Goal: Task Accomplishment & Management: Manage account settings

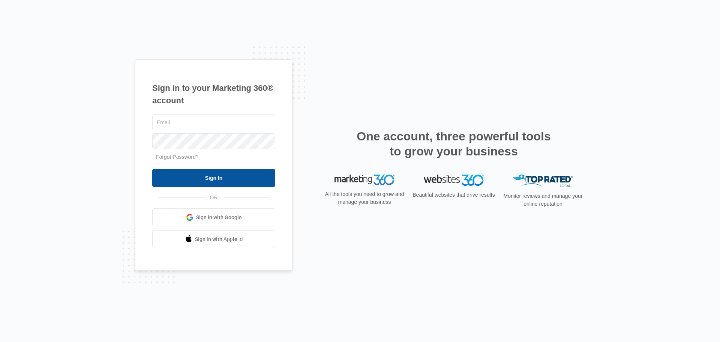
type input "[PERSON_NAME][EMAIL_ADDRESS][DOMAIN_NAME]"
click at [198, 176] on input "Sign In" at bounding box center [213, 178] width 123 height 18
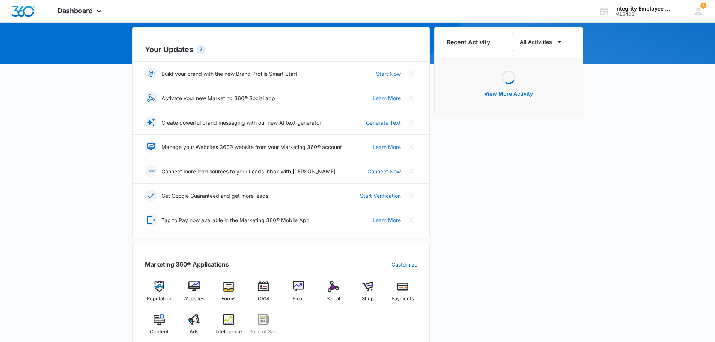
scroll to position [113, 0]
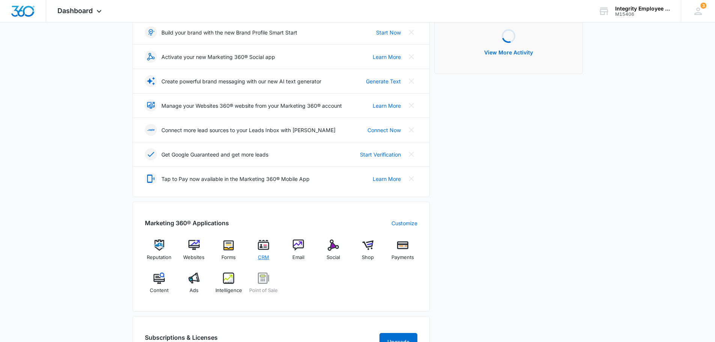
click at [272, 249] on div "CRM" at bounding box center [263, 252] width 29 height 27
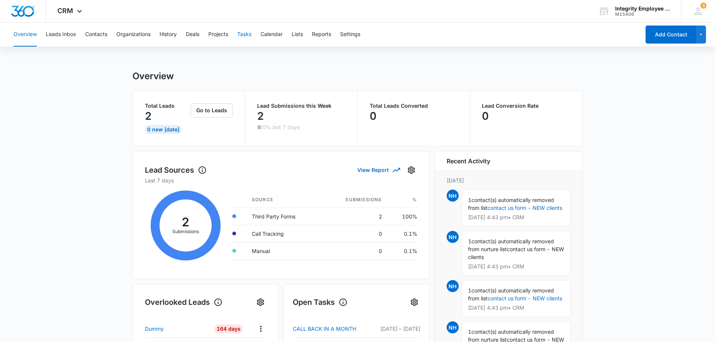
click at [249, 35] on button "Tasks" at bounding box center [244, 35] width 14 height 24
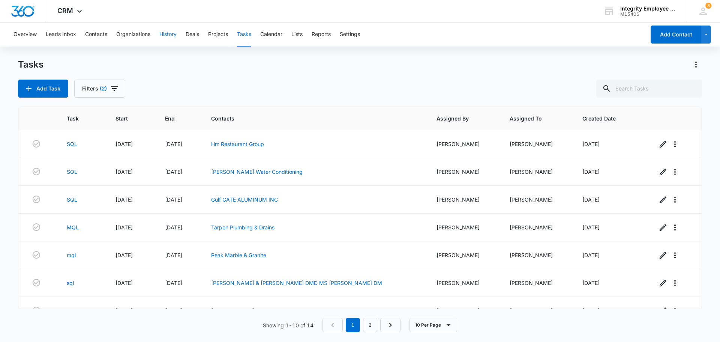
click at [170, 36] on button "History" at bounding box center [167, 35] width 17 height 24
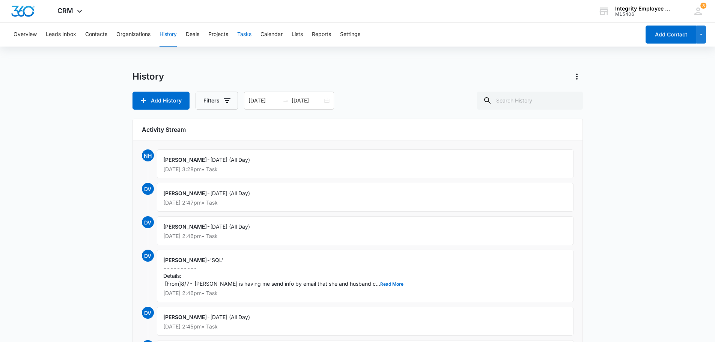
click at [244, 40] on button "Tasks" at bounding box center [244, 35] width 14 height 24
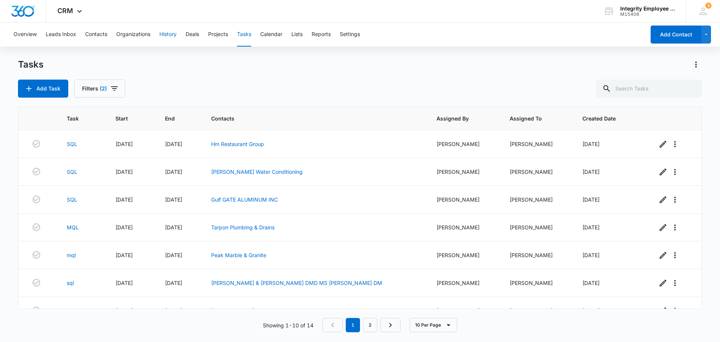
click at [171, 36] on button "History" at bounding box center [167, 35] width 17 height 24
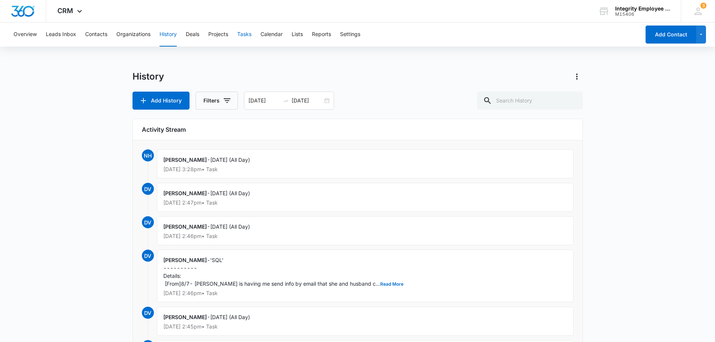
click at [241, 36] on button "Tasks" at bounding box center [244, 35] width 14 height 24
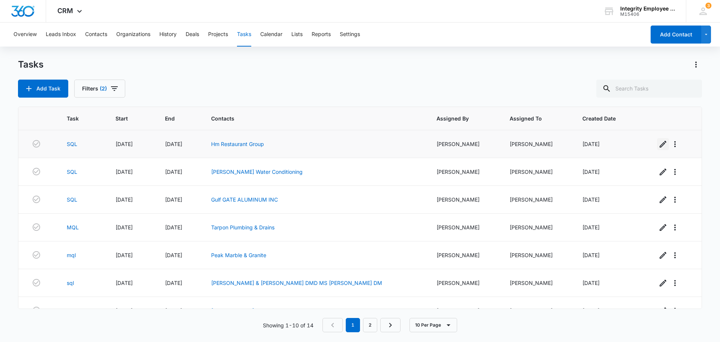
click at [662, 144] on icon "button" at bounding box center [663, 144] width 9 height 9
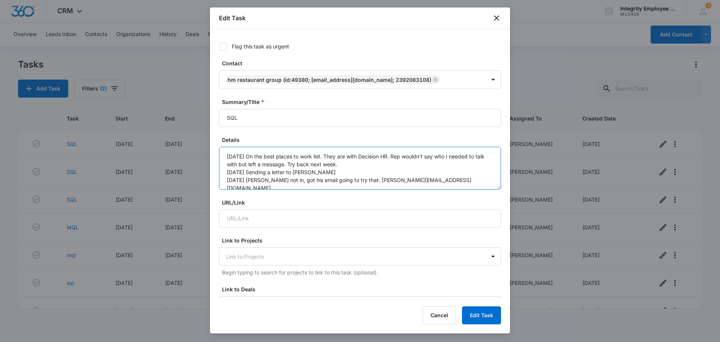
scroll to position [8, 0]
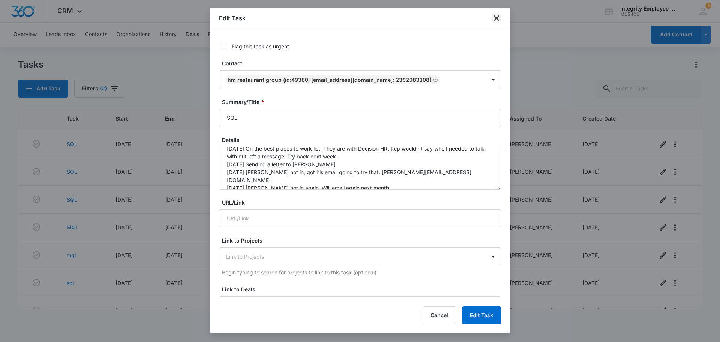
click at [501, 18] on icon "close" at bounding box center [496, 18] width 9 height 9
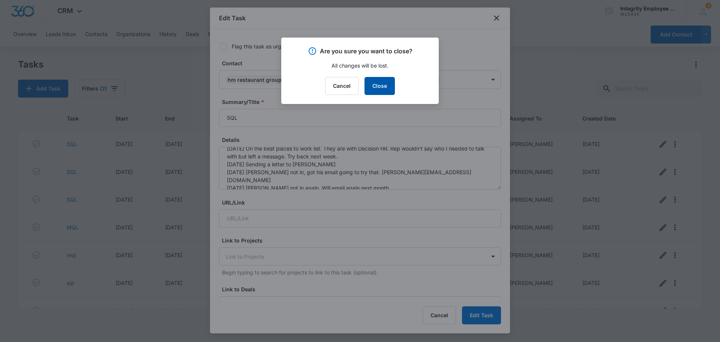
click at [368, 86] on button "Close" at bounding box center [380, 86] width 30 height 18
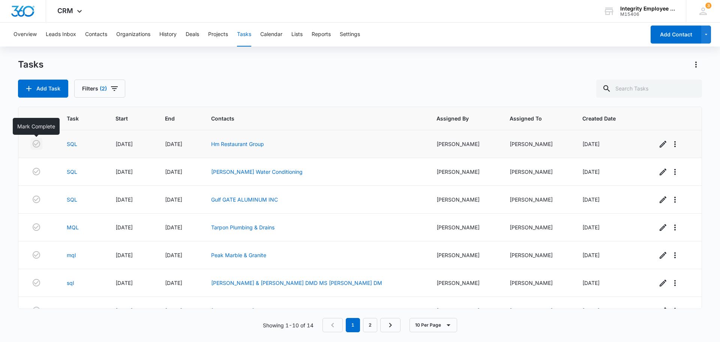
click at [36, 142] on icon "button" at bounding box center [36, 143] width 9 height 9
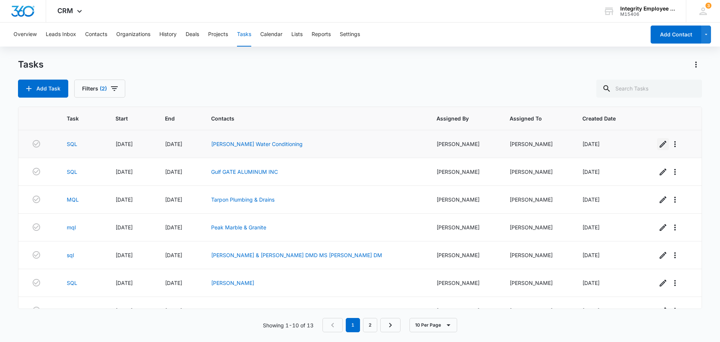
click at [659, 142] on icon "button" at bounding box center [663, 144] width 9 height 9
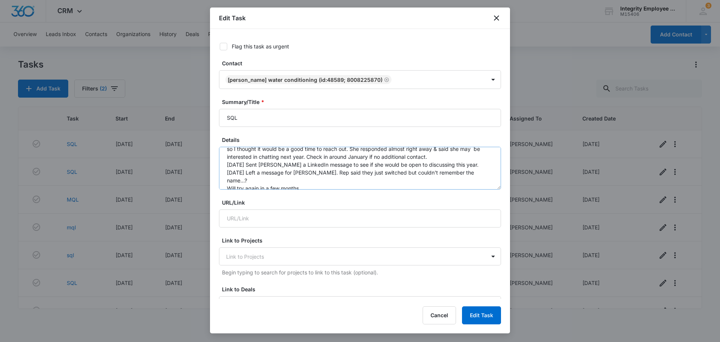
scroll to position [24, 0]
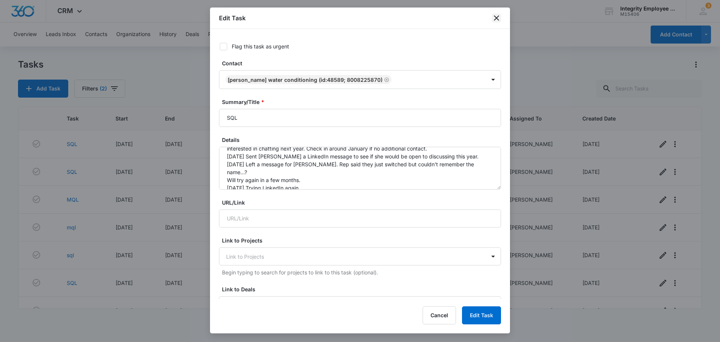
click at [495, 16] on icon "close" at bounding box center [496, 18] width 9 height 9
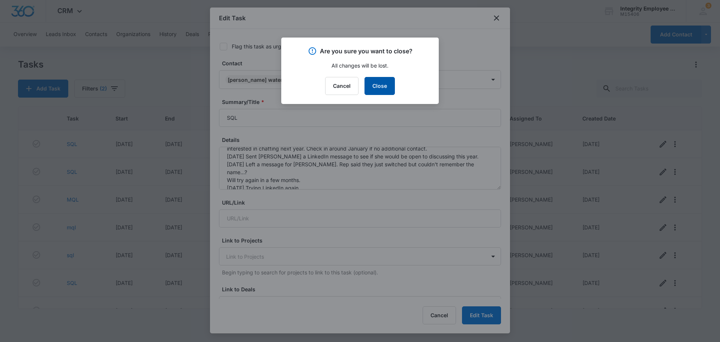
click at [384, 87] on button "Close" at bounding box center [380, 86] width 30 height 18
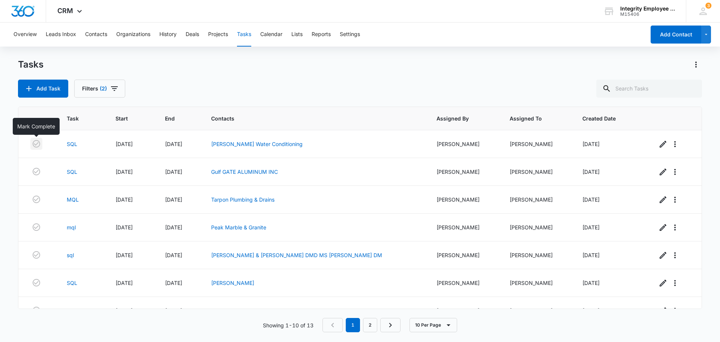
click at [36, 143] on icon "button" at bounding box center [36, 143] width 9 height 9
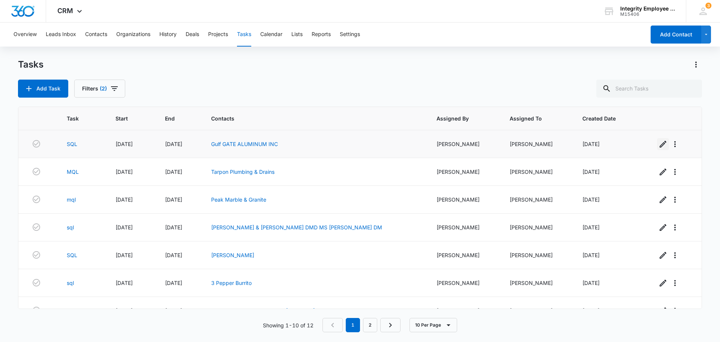
click at [660, 143] on icon "button" at bounding box center [663, 144] width 7 height 7
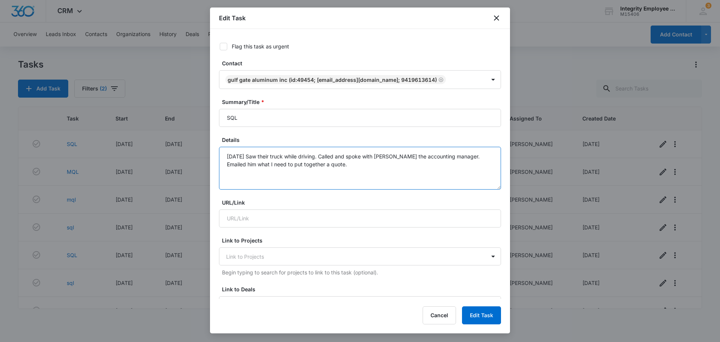
drag, startPoint x: 370, startPoint y: 161, endPoint x: 398, endPoint y: 161, distance: 28.1
click at [398, 161] on textarea "[DATE] Saw their truck while driving. Called and spoke with [PERSON_NAME] the a…" at bounding box center [360, 168] width 282 height 43
click at [401, 162] on textarea "[DATE] Saw their truck while driving. Called and spoke with [PERSON_NAME] the a…" at bounding box center [360, 168] width 282 height 43
drag, startPoint x: 362, startPoint y: 169, endPoint x: 337, endPoint y: 170, distance: 25.1
click at [338, 170] on textarea "[DATE] Saw their truck while driving. Called and spoke with [PERSON_NAME] the a…" at bounding box center [360, 168] width 282 height 43
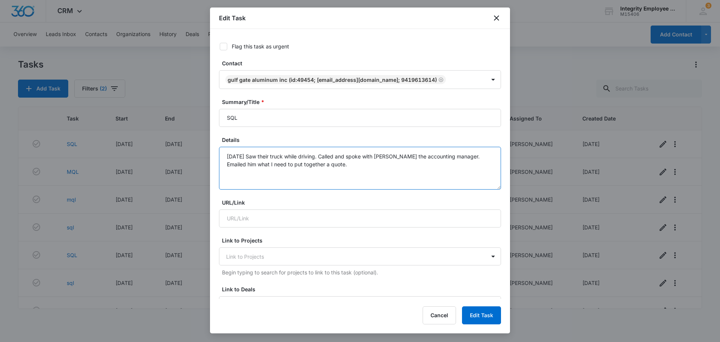
click at [337, 170] on textarea "[DATE] Saw their truck while driving. Called and spoke with [PERSON_NAME] the a…" at bounding box center [360, 168] width 282 height 43
click at [495, 20] on icon "close" at bounding box center [496, 18] width 9 height 9
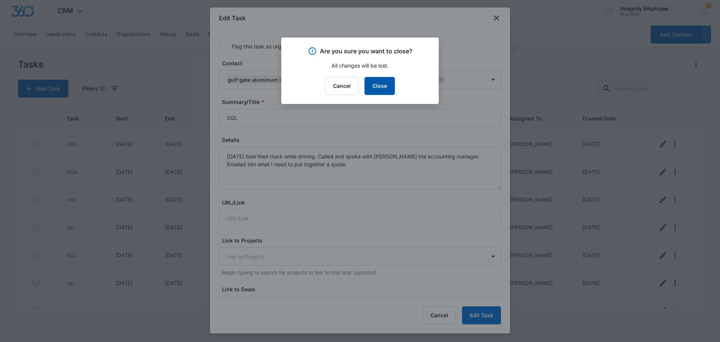
click at [384, 88] on button "Close" at bounding box center [380, 86] width 30 height 18
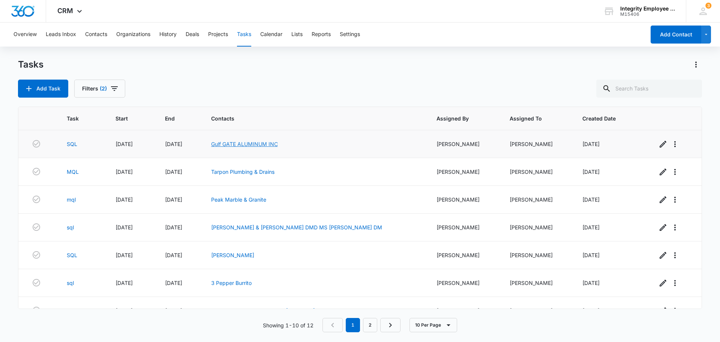
click at [246, 143] on link "Gulf GATE ALUMINUM INC" at bounding box center [244, 144] width 67 height 6
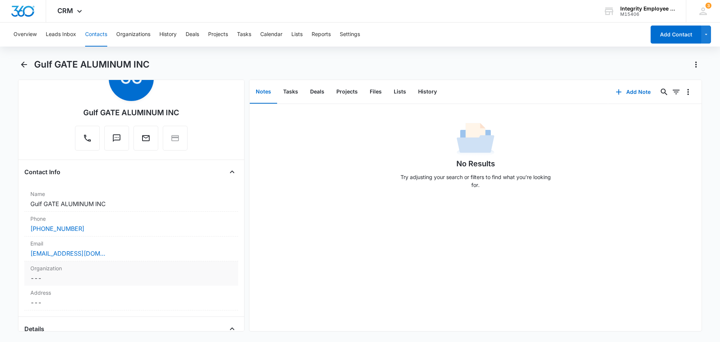
scroll to position [150, 0]
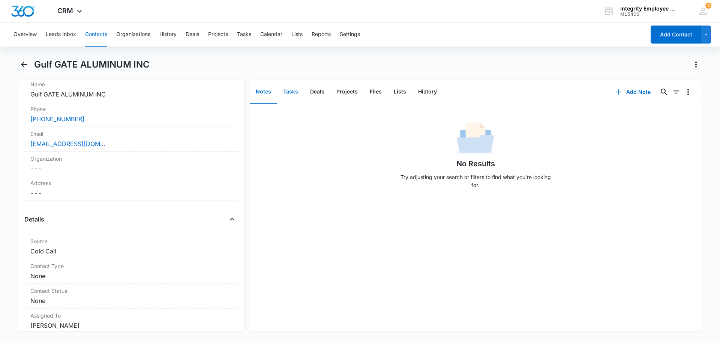
click at [290, 92] on button "Tasks" at bounding box center [290, 91] width 27 height 23
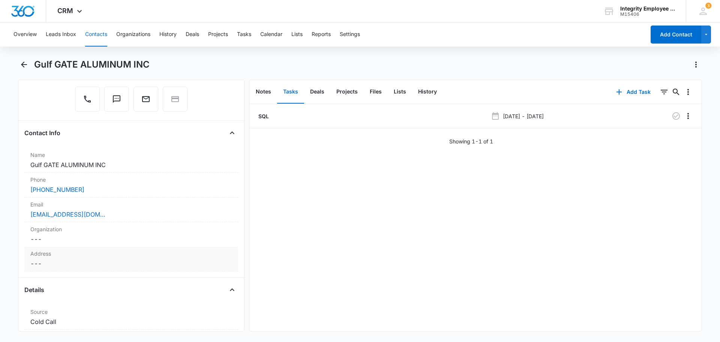
scroll to position [75, 0]
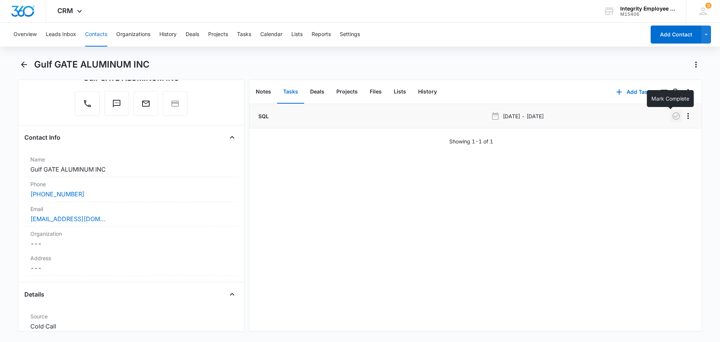
click at [673, 116] on icon "button" at bounding box center [676, 115] width 9 height 9
click at [249, 35] on button "Tasks" at bounding box center [244, 35] width 14 height 24
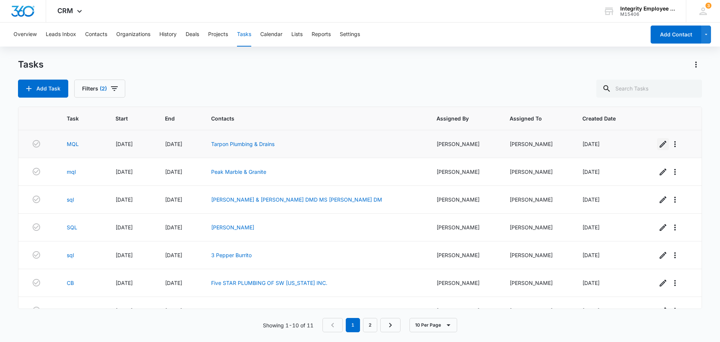
click at [659, 148] on icon "button" at bounding box center [663, 144] width 9 height 9
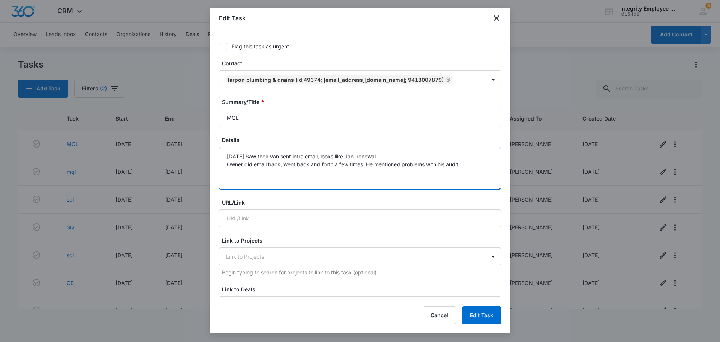
click at [476, 168] on textarea "[DATE] Saw their van sent intro email, looks like Jan. renewal Owner did email …" at bounding box center [360, 168] width 282 height 43
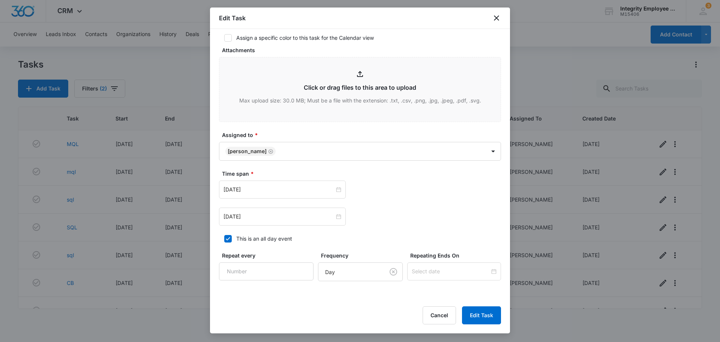
scroll to position [355, 0]
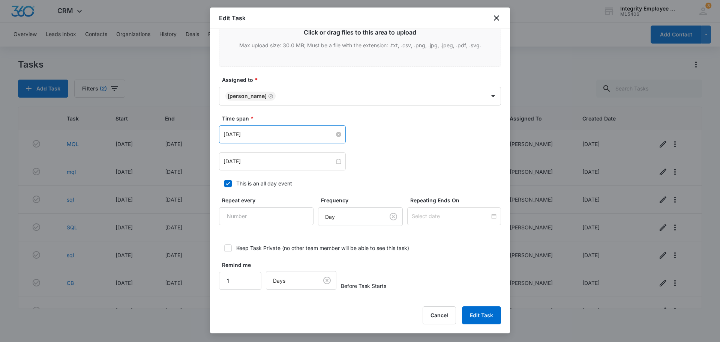
type textarea "[DATE] Saw their van sent intro email, looks like Jan. renewal Owner did email …"
click at [260, 133] on input "[DATE]" at bounding box center [279, 134] width 111 height 8
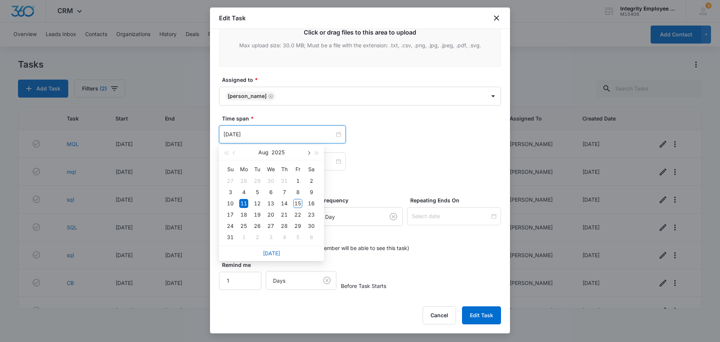
click at [308, 153] on span "button" at bounding box center [308, 153] width 4 height 4
type input "[DATE]"
click at [247, 203] on div "15" at bounding box center [243, 203] width 9 height 9
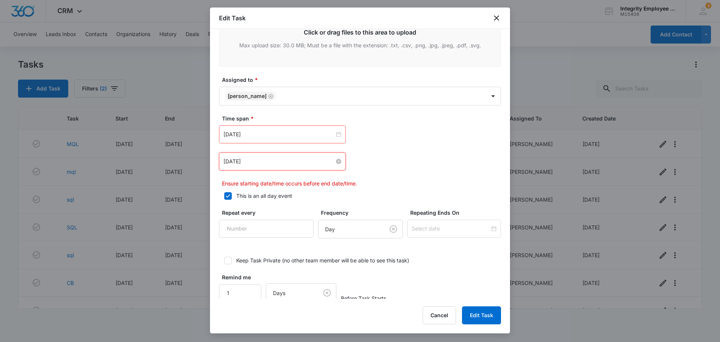
click at [264, 165] on input "[DATE]" at bounding box center [279, 161] width 111 height 8
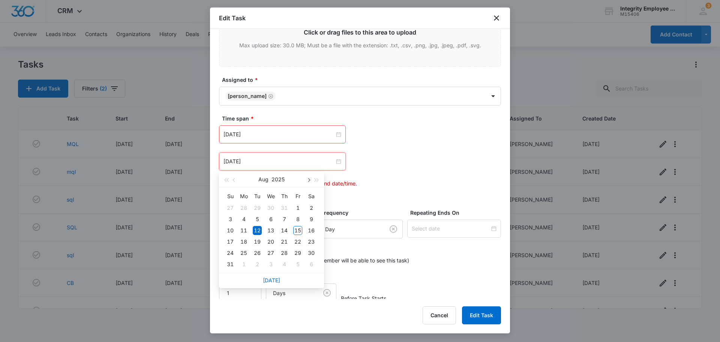
click at [309, 180] on span "button" at bounding box center [308, 180] width 4 height 4
type input "[DATE]"
click at [260, 236] on td "23" at bounding box center [258, 241] width 14 height 11
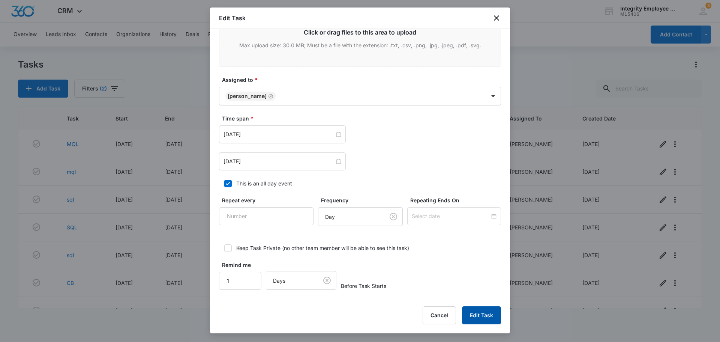
click at [472, 311] on button "Edit Task" at bounding box center [481, 315] width 39 height 18
